Goal: Navigation & Orientation: Find specific page/section

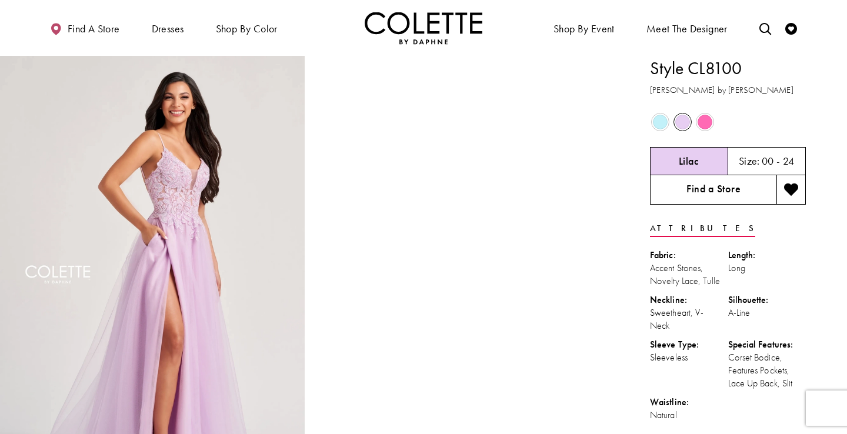
click at [723, 196] on link "Find a Store" at bounding box center [713, 189] width 126 height 29
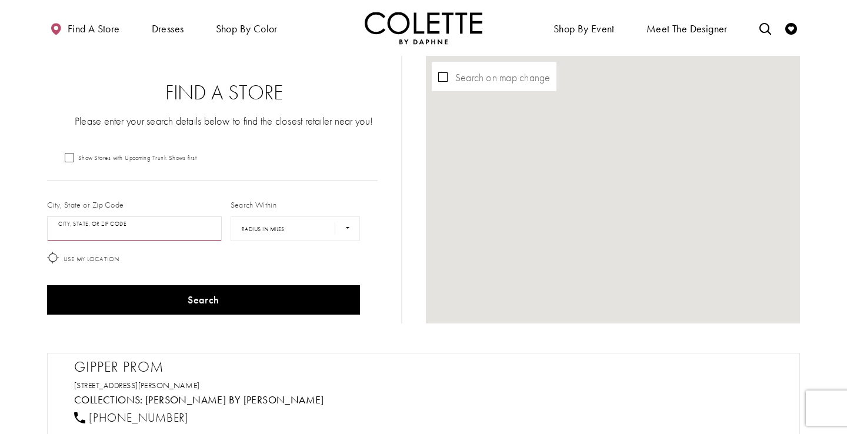
click at [98, 228] on input "City, State, or ZIP Code" at bounding box center [134, 228] width 175 height 25
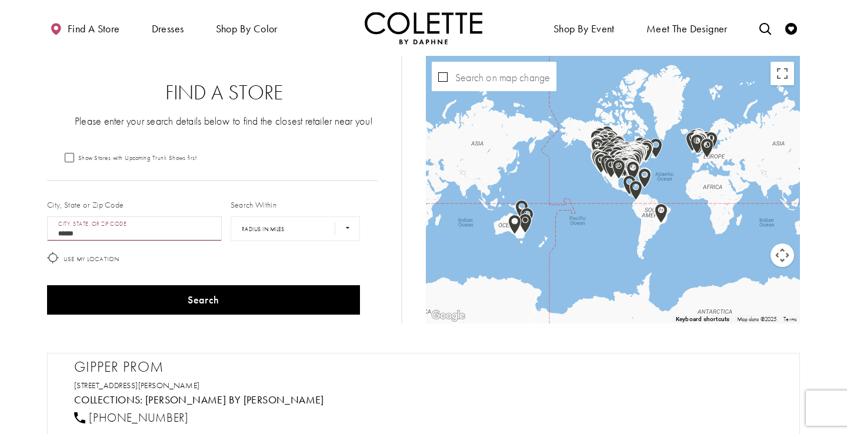
click at [47, 285] on button "Search" at bounding box center [203, 299] width 313 height 29
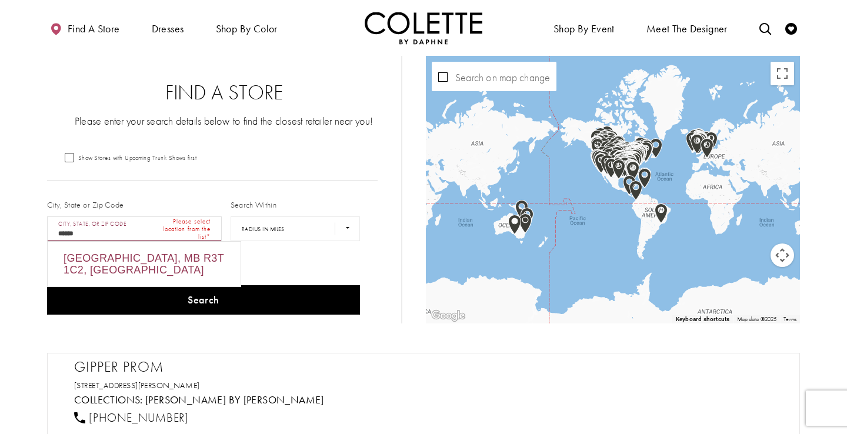
click at [142, 266] on div "[GEOGRAPHIC_DATA], MB R3T 1C2, [GEOGRAPHIC_DATA]" at bounding box center [144, 264] width 193 height 45
type input "**********"
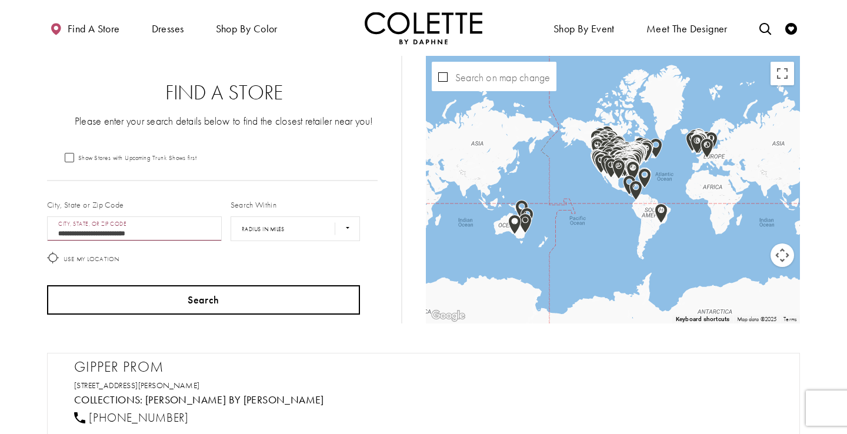
click at [209, 306] on button "Search" at bounding box center [203, 299] width 313 height 29
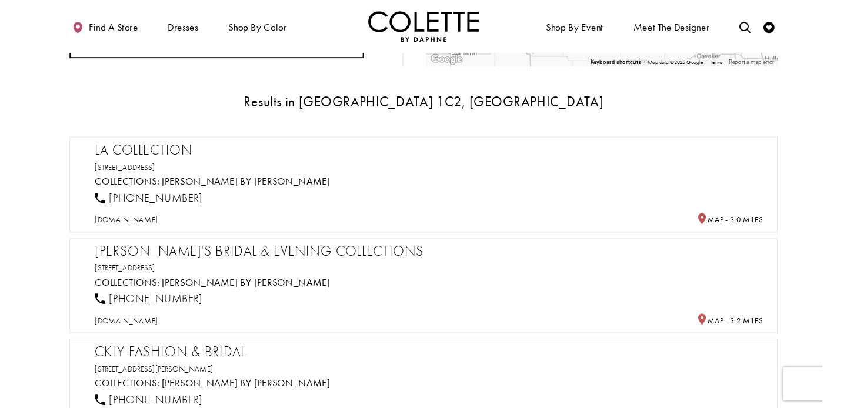
scroll to position [216, 0]
